Goal: Transaction & Acquisition: Purchase product/service

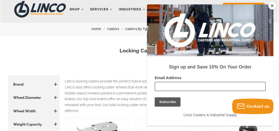
scroll to position [22, 0]
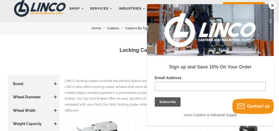
click at [273, 9] on button "Close" at bounding box center [273, 6] width 8 height 8
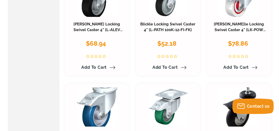
scroll to position [823, 0]
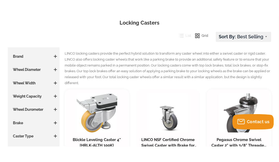
scroll to position [65, 0]
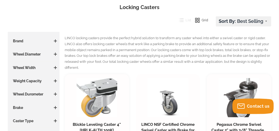
click at [195, 122] on h3 "LINCO NSF Certified Chrome Swivel Caster with Brake for Foodservice 6"" at bounding box center [168, 127] width 57 height 11
click at [54, 119] on span at bounding box center [55, 120] width 3 height 3
click at [54, 107] on h3 "Brake" at bounding box center [33, 107] width 47 height 5
click at [55, 107] on span at bounding box center [55, 107] width 3 height 1
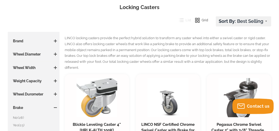
click at [44, 111] on div "Brake No (28) Yes (25)" at bounding box center [33, 120] width 47 height 30
click at [22, 125] on span "(25)" at bounding box center [22, 125] width 6 height 4
